Goal: Navigation & Orientation: Find specific page/section

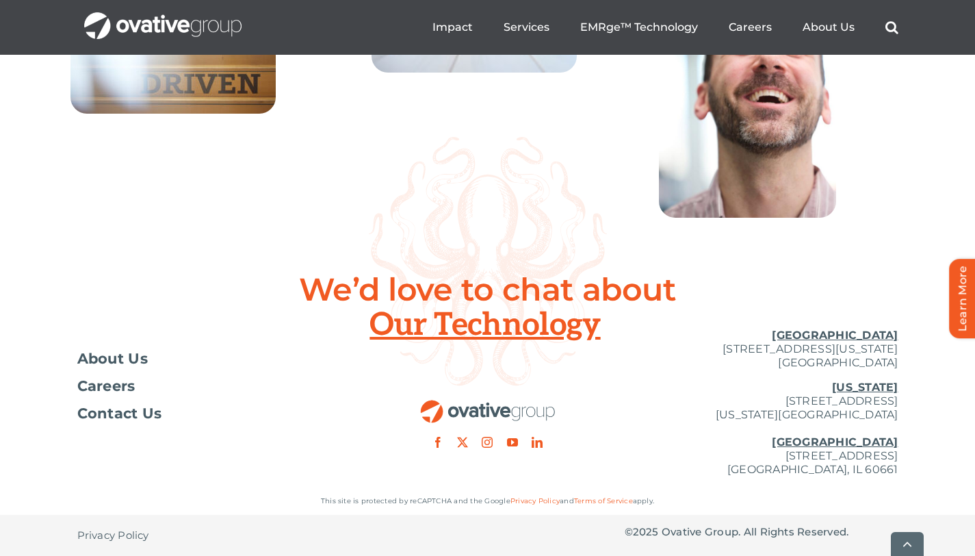
scroll to position [5039, 0]
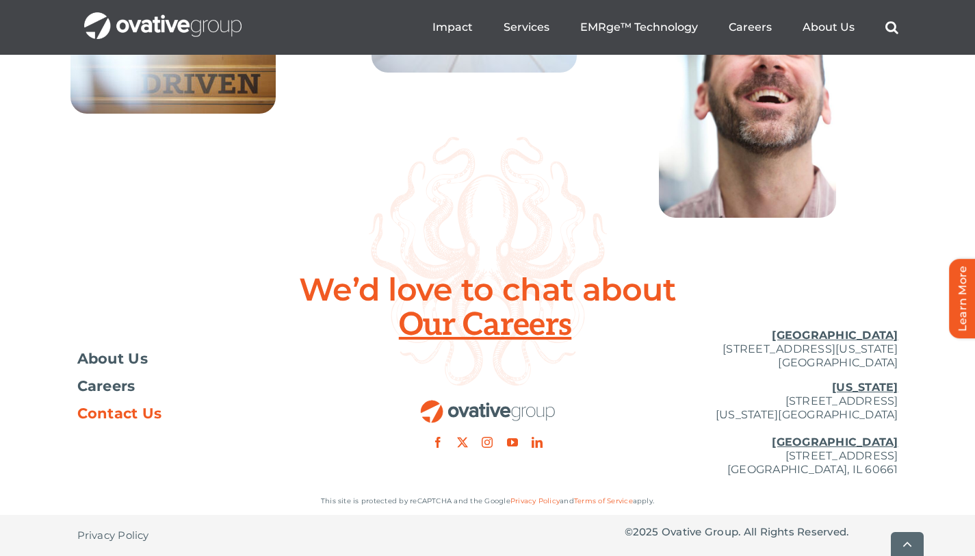
click at [118, 410] on span "Contact Us" at bounding box center [119, 413] width 85 height 14
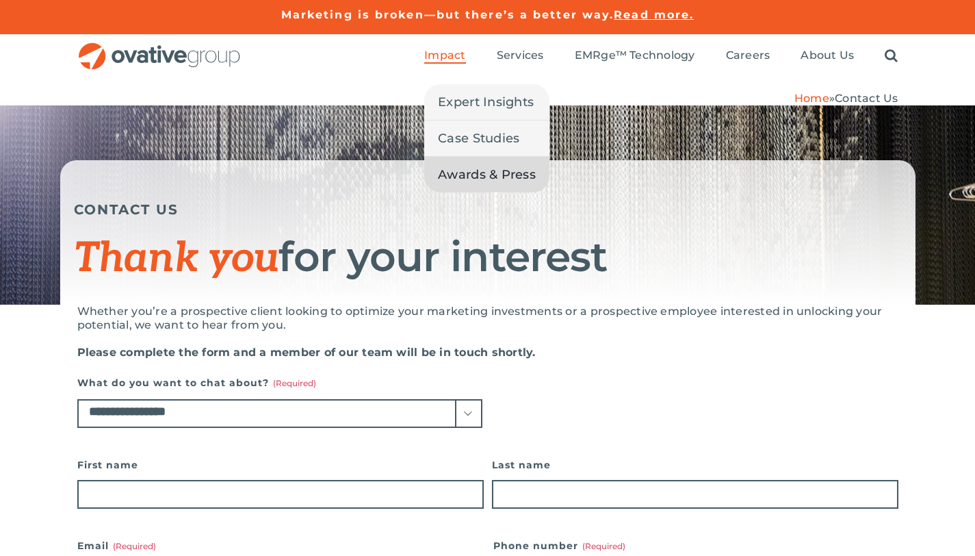
click at [480, 163] on link "Awards & Press" at bounding box center [486, 175] width 125 height 36
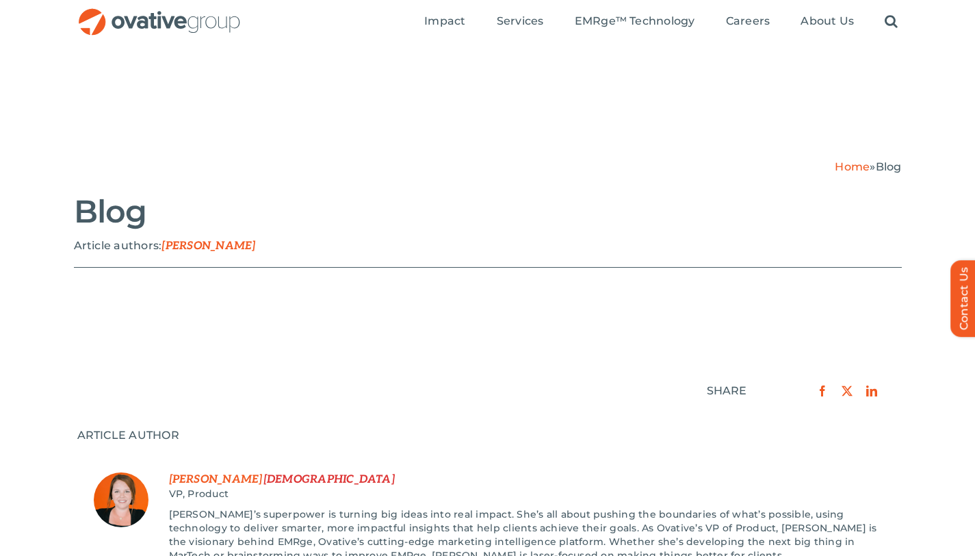
scroll to position [261, 0]
